Goal: Task Accomplishment & Management: Use online tool/utility

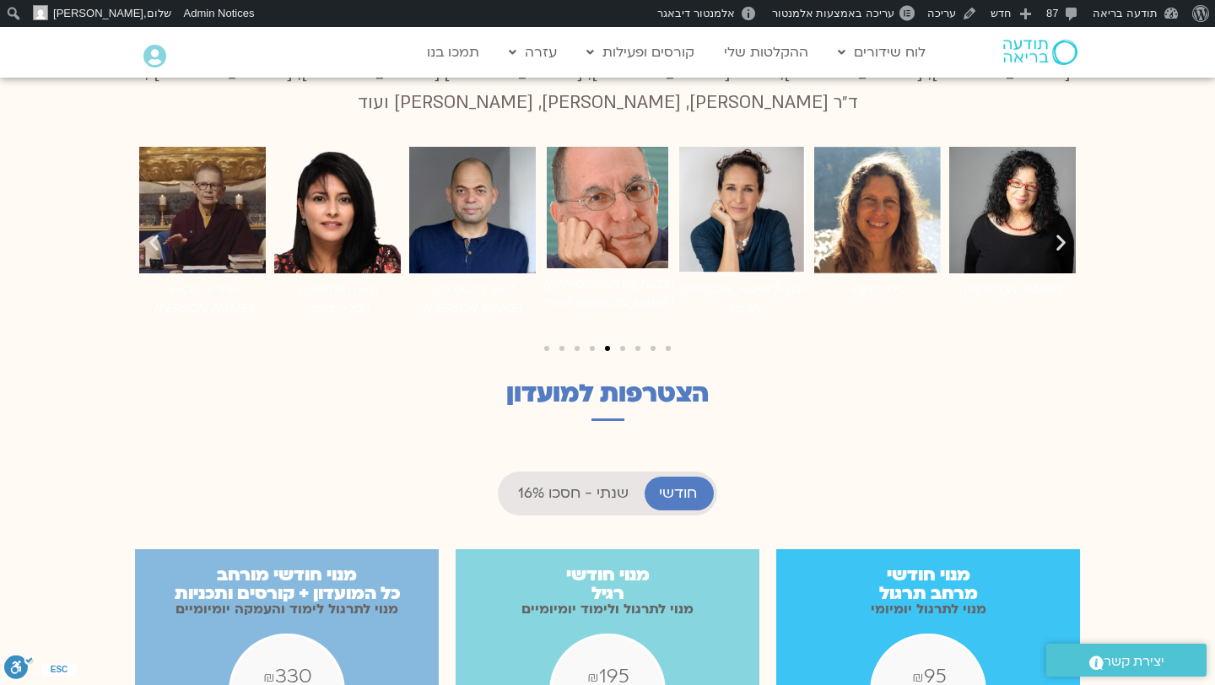
scroll to position [813, 0]
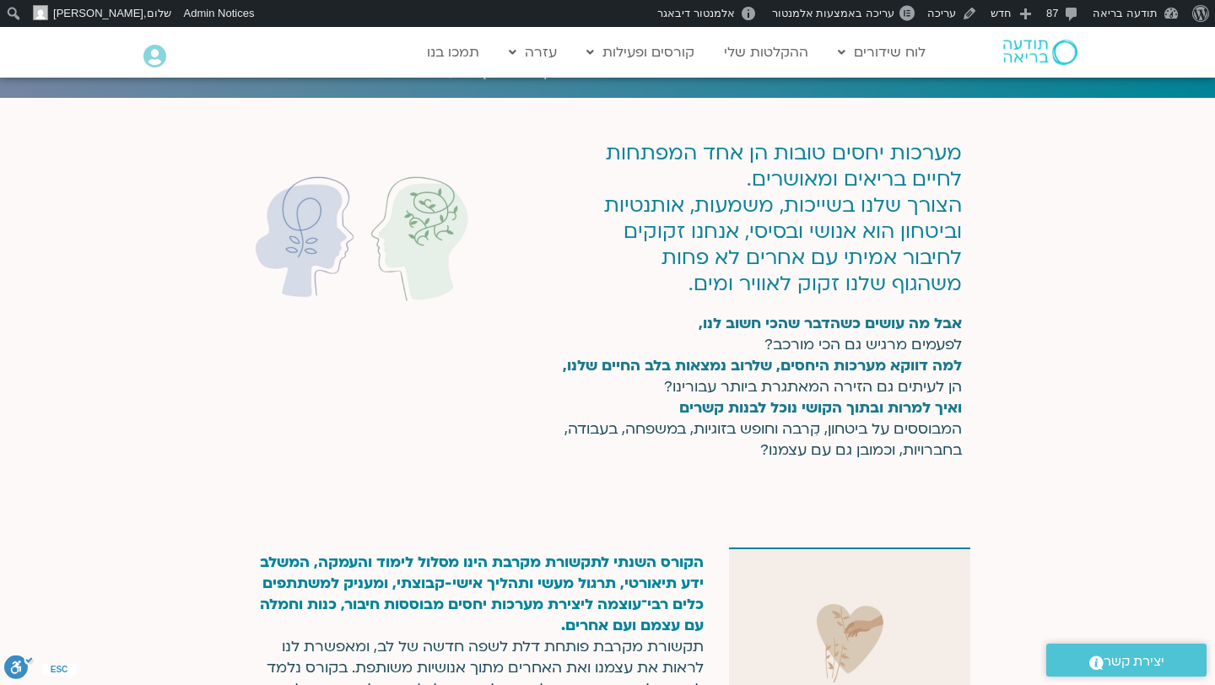
scroll to position [197, 0]
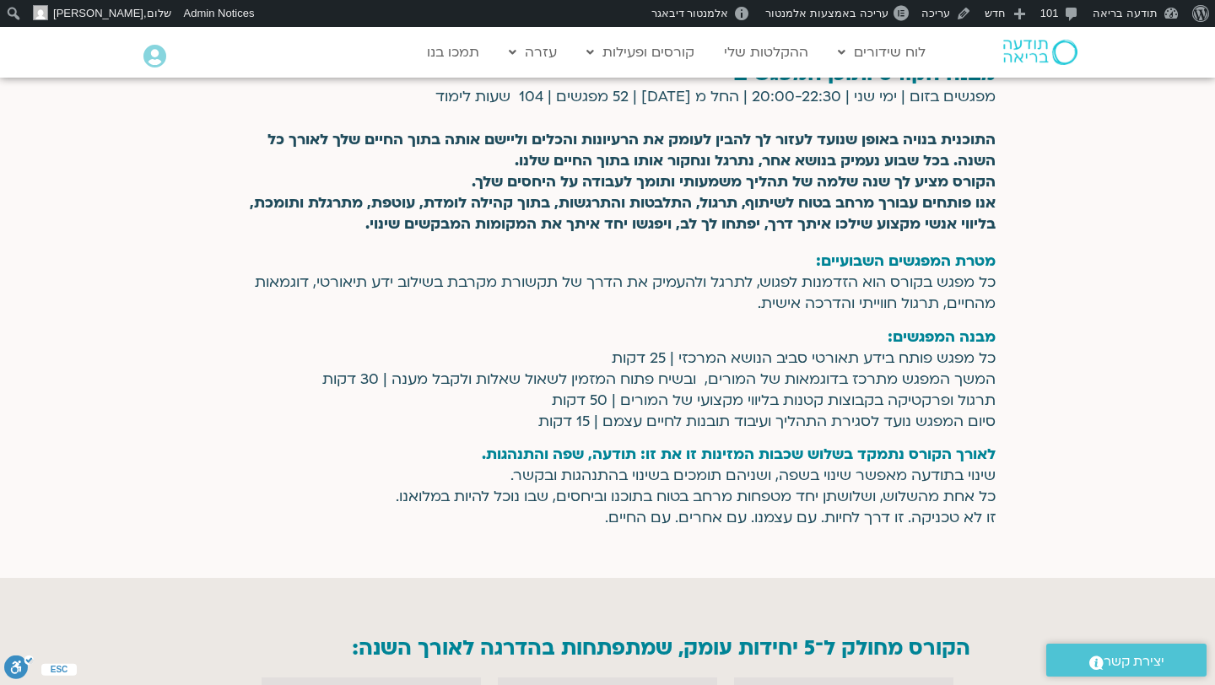
scroll to position [3940, 0]
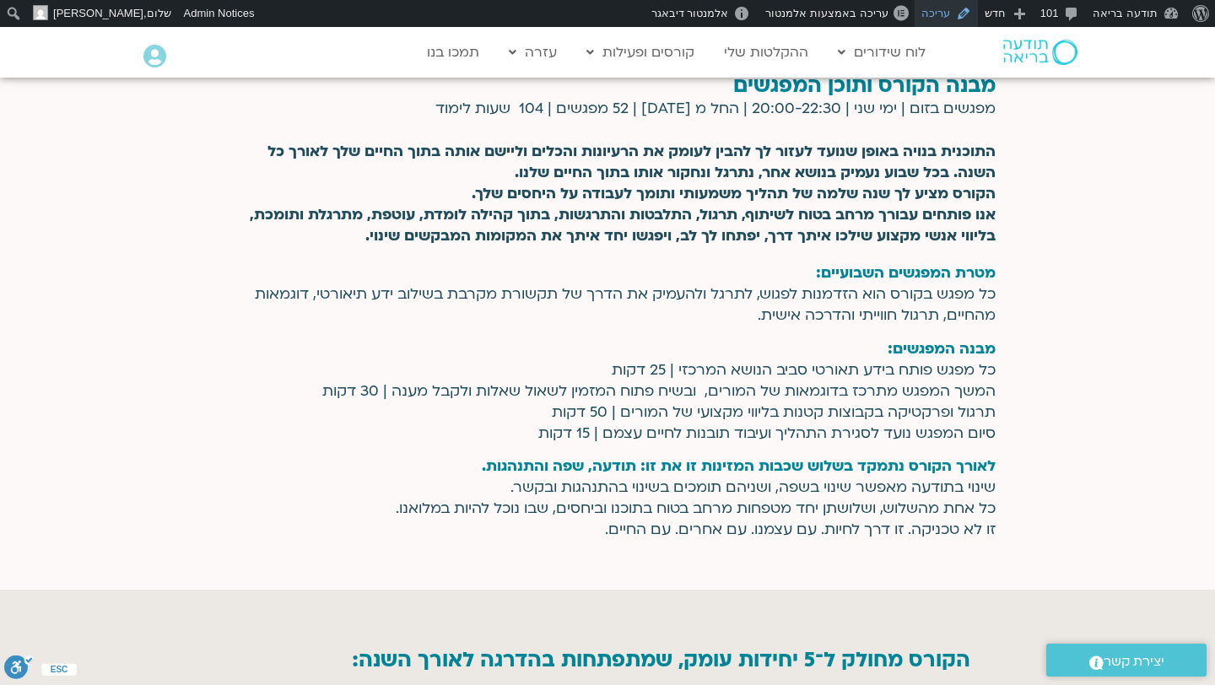
click at [936, 17] on link "עריכה" at bounding box center [945, 13] width 63 height 27
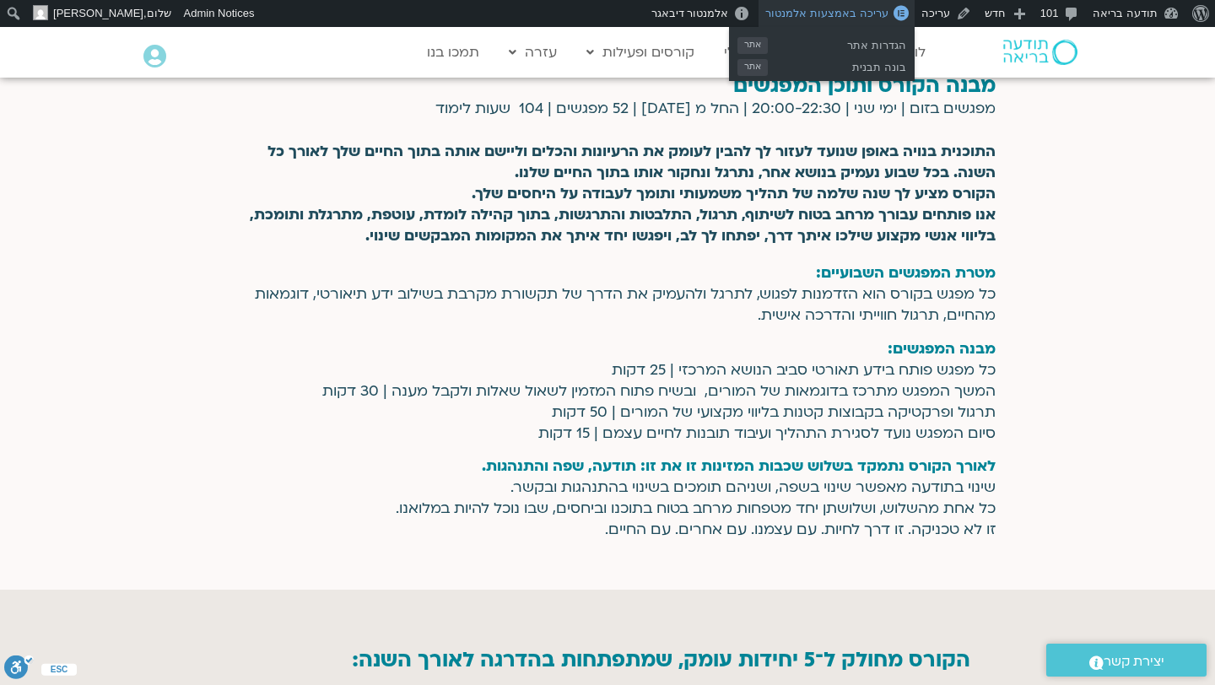
click at [848, 9] on span "עריכה באמצעות אלמנטור" at bounding box center [826, 13] width 122 height 13
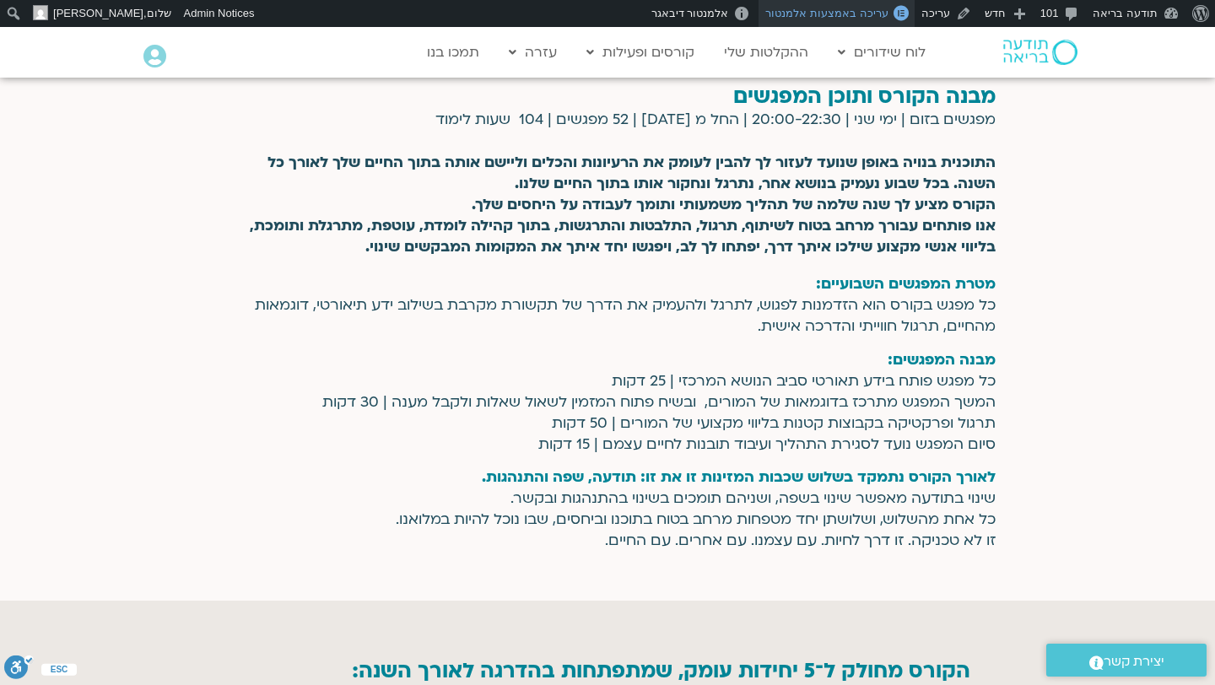
scroll to position [4048, 0]
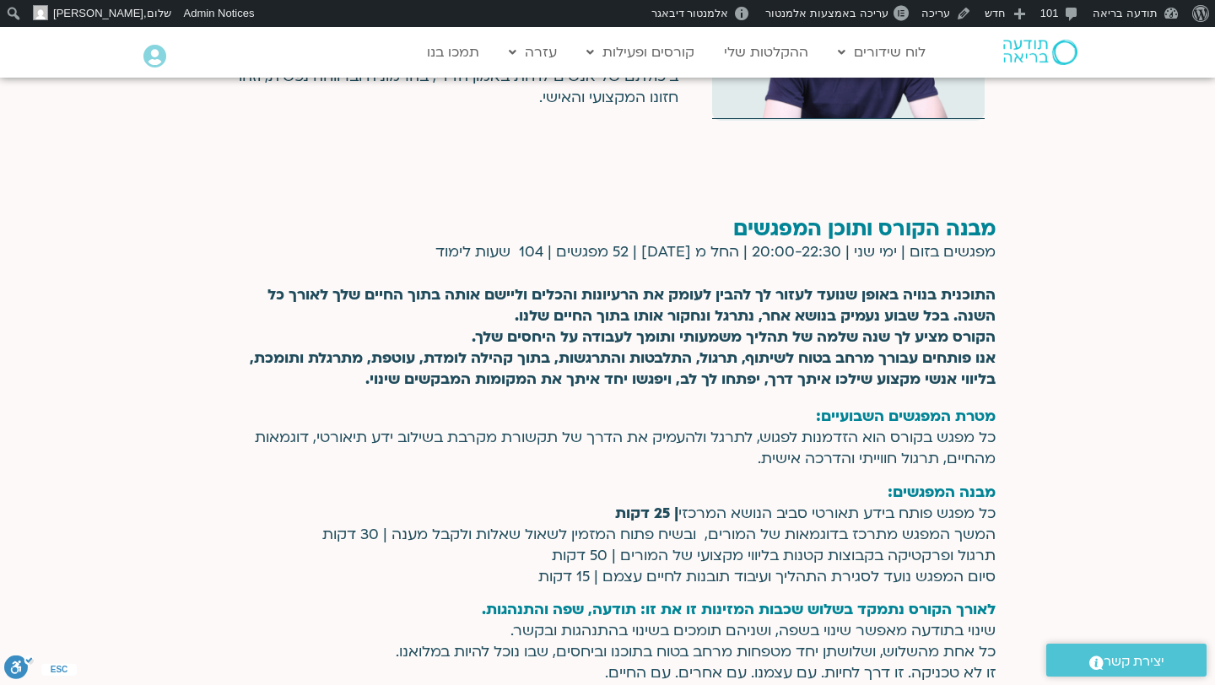
scroll to position [3823, 0]
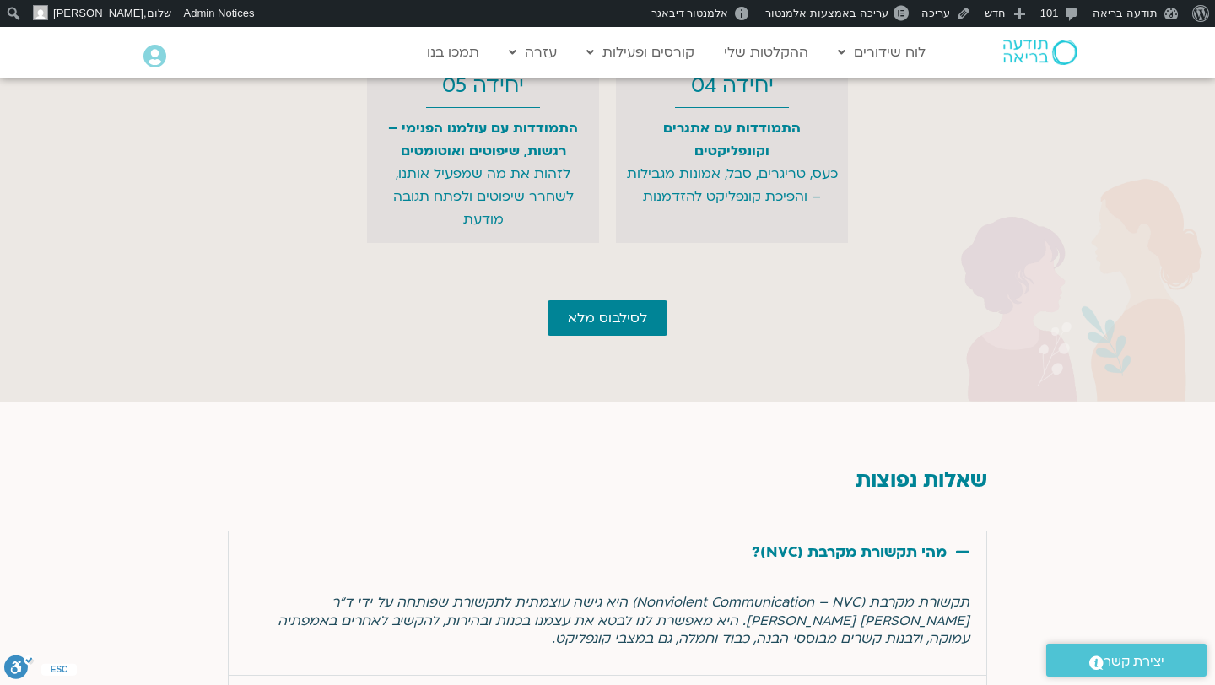
scroll to position [4817, 0]
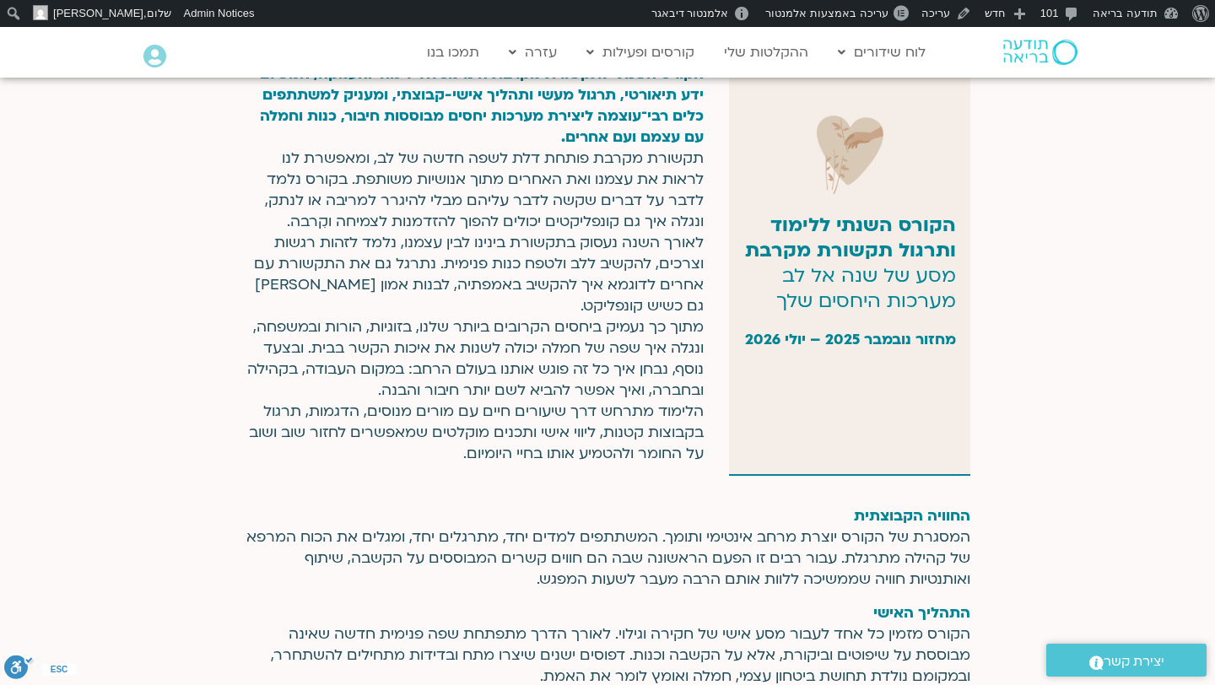
scroll to position [972, 0]
